Goal: Transaction & Acquisition: Purchase product/service

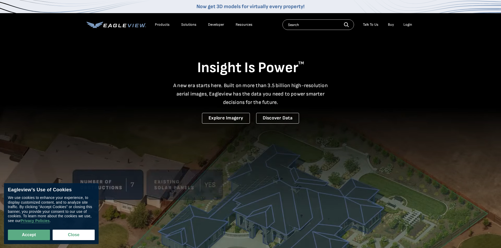
click at [407, 24] on div "Login" at bounding box center [407, 24] width 9 height 5
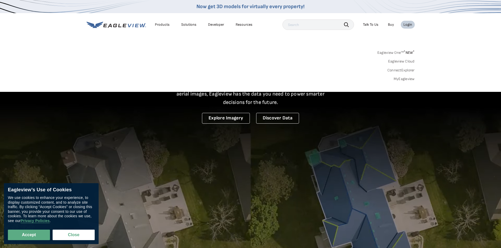
click at [408, 26] on div "Login" at bounding box center [407, 24] width 9 height 5
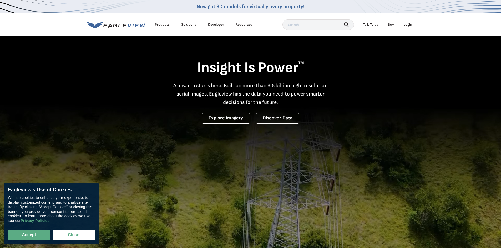
click at [407, 25] on div "Login" at bounding box center [407, 24] width 9 height 5
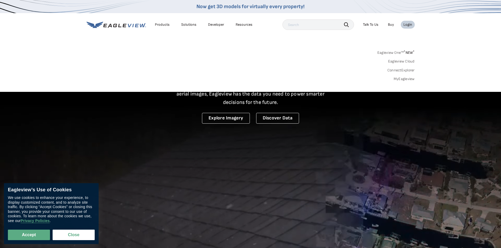
click at [407, 80] on link "MyEagleview" at bounding box center [403, 79] width 21 height 5
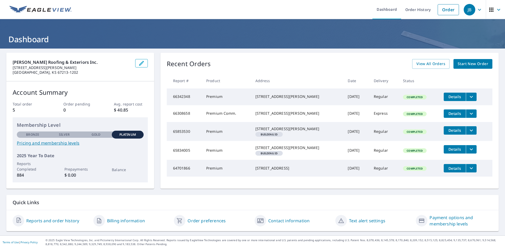
click at [462, 64] on span "Start New Order" at bounding box center [472, 64] width 30 height 7
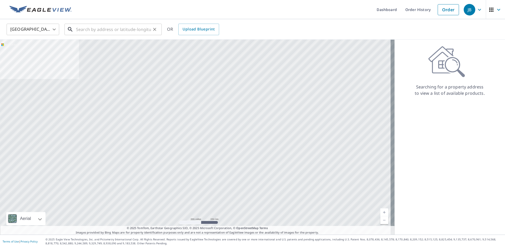
click at [92, 32] on input "text" at bounding box center [113, 29] width 75 height 15
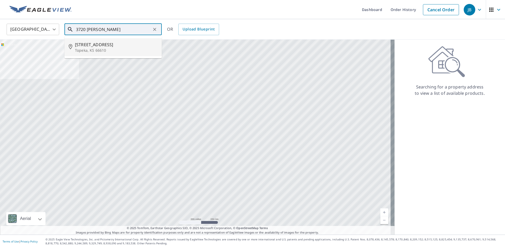
click at [92, 42] on span "[STREET_ADDRESS]" at bounding box center [116, 45] width 83 height 6
type input "[STREET_ADDRESS]"
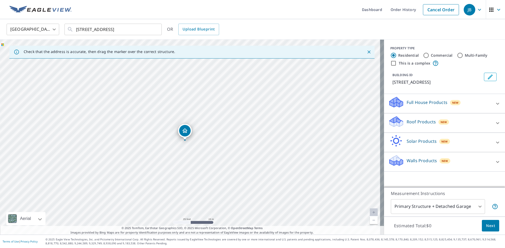
drag, startPoint x: 190, startPoint y: 127, endPoint x: 184, endPoint y: 132, distance: 7.3
click at [494, 121] on icon at bounding box center [497, 123] width 6 height 6
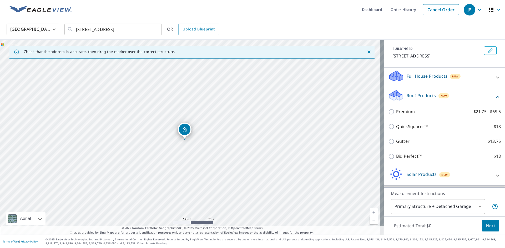
scroll to position [50, 0]
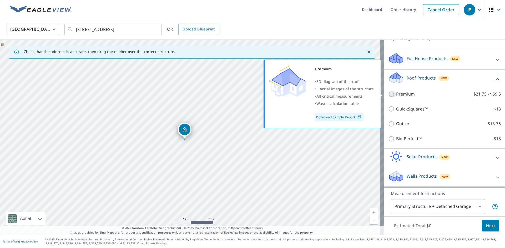
click at [389, 95] on input "Premium $21.75 - $69.5" at bounding box center [392, 94] width 8 height 6
checkbox input "true"
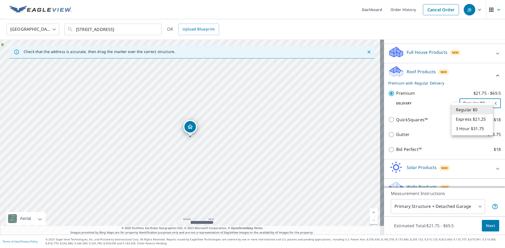
click at [467, 113] on body "JB JB Dashboard Order History Cancel Order JB [GEOGRAPHIC_DATA] [GEOGRAPHIC_DAT…" at bounding box center [252, 124] width 505 height 248
click at [467, 109] on li "Regular $0" at bounding box center [471, 109] width 41 height 9
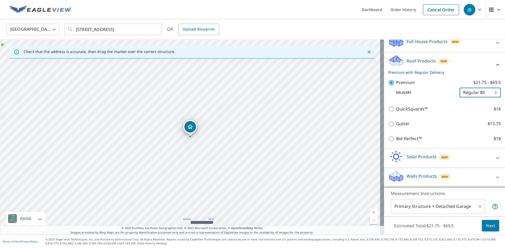
click at [466, 206] on body "JB JB Dashboard Order History Cancel Order JB [GEOGRAPHIC_DATA] [GEOGRAPHIC_DAT…" at bounding box center [252, 124] width 505 height 248
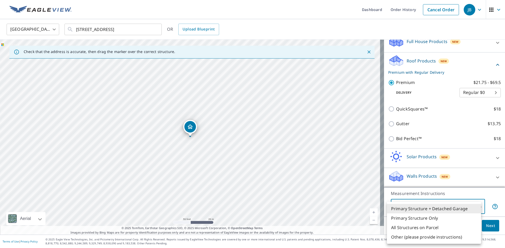
click at [447, 218] on li "Primary Structure Only" at bounding box center [434, 218] width 94 height 9
type input "2"
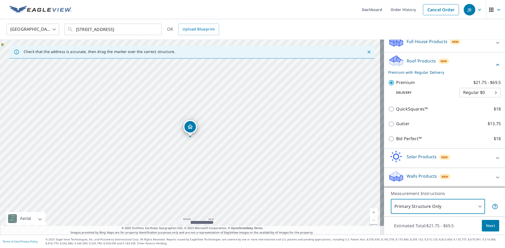
click at [486, 229] on span "Next" at bounding box center [490, 226] width 9 height 7
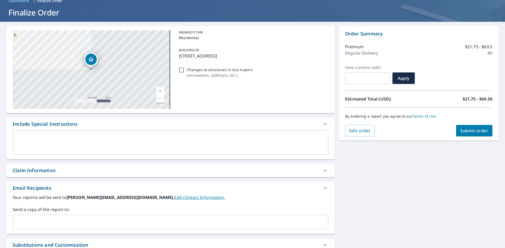
scroll to position [26, 0]
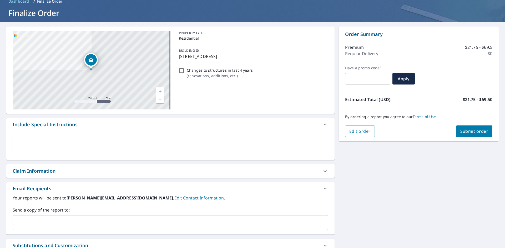
click at [479, 131] on span "Submit order" at bounding box center [474, 131] width 28 height 6
checkbox input "true"
